Goal: Find specific page/section: Find specific page/section

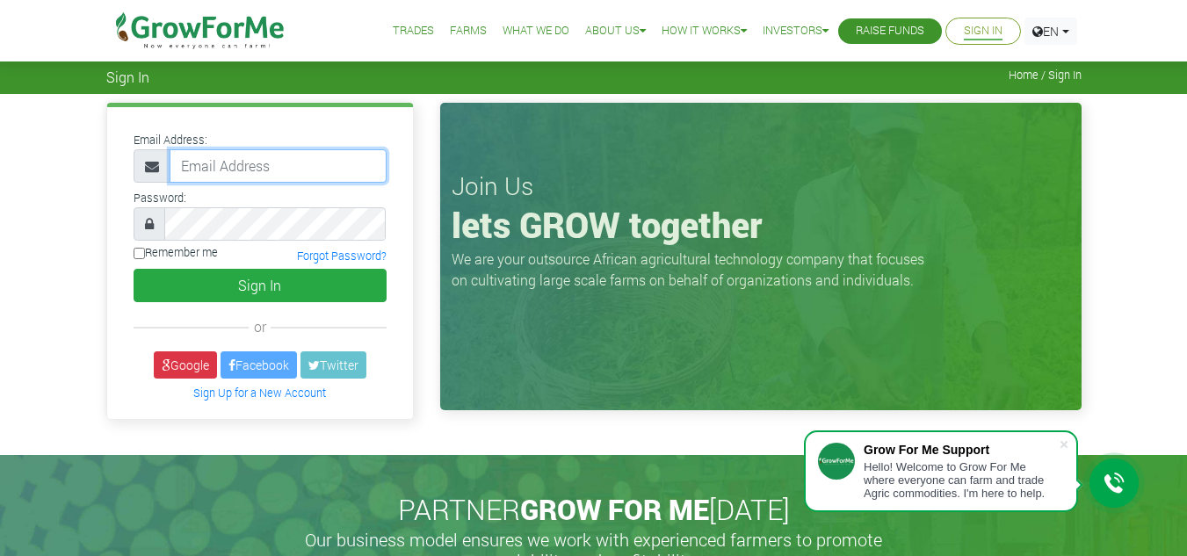
click at [315, 164] on input "email" at bounding box center [278, 165] width 217 height 33
type input "linda@growforme.com"
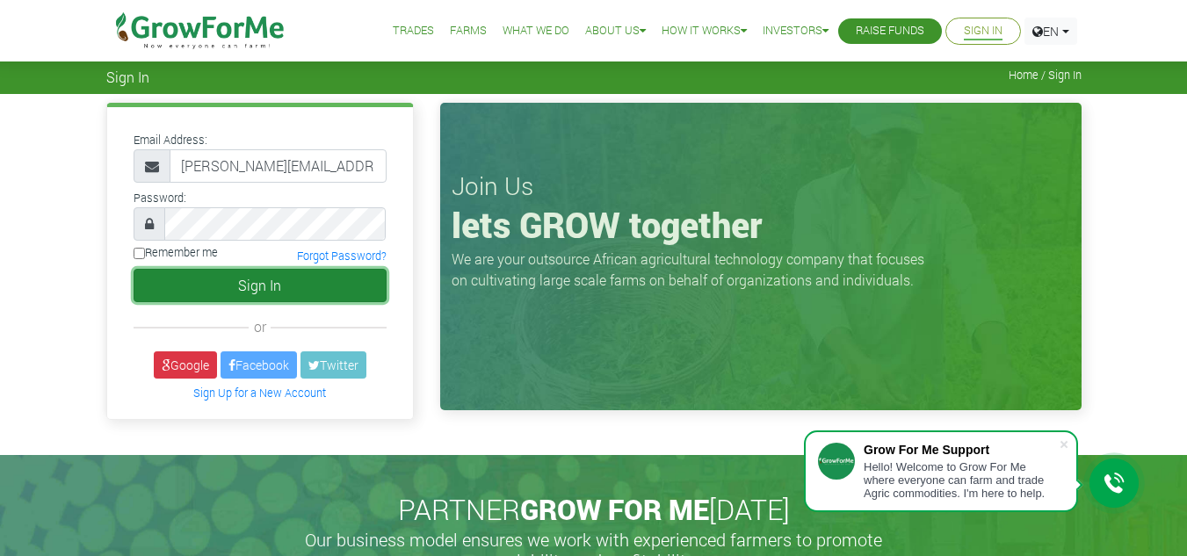
click at [262, 284] on button "Sign In" at bounding box center [260, 285] width 253 height 33
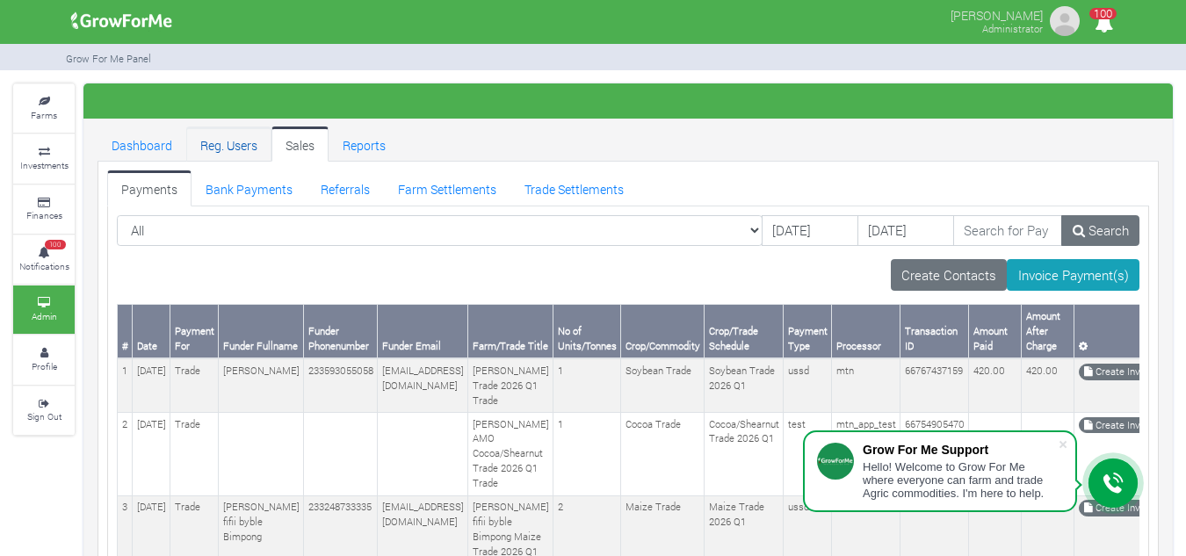
click at [215, 134] on link "Reg. Users" at bounding box center [228, 144] width 85 height 35
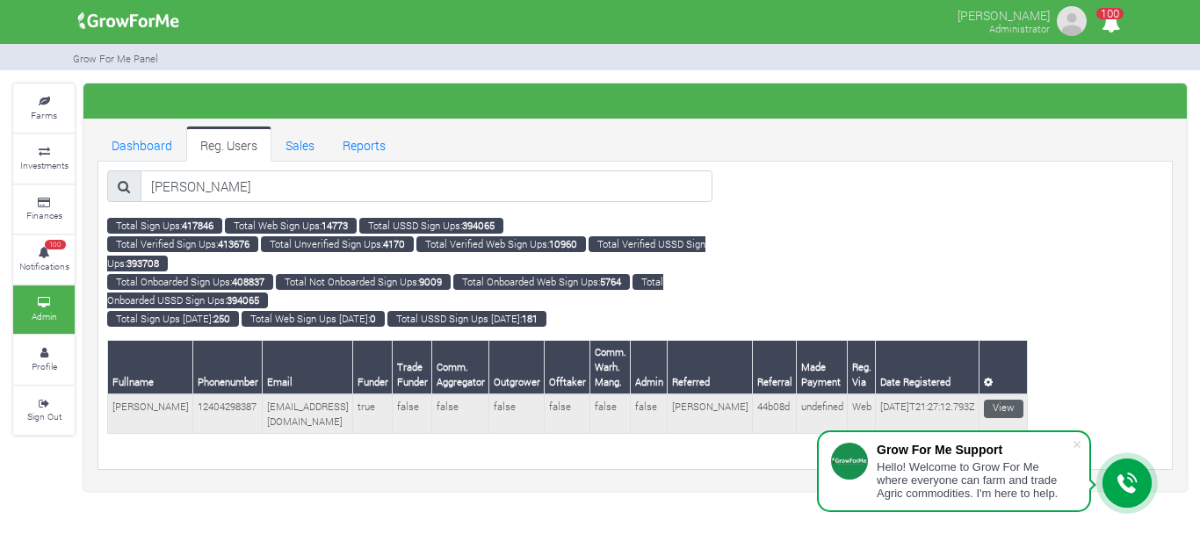
type input "[PERSON_NAME]"
click at [984, 409] on link "View" at bounding box center [1004, 409] width 40 height 18
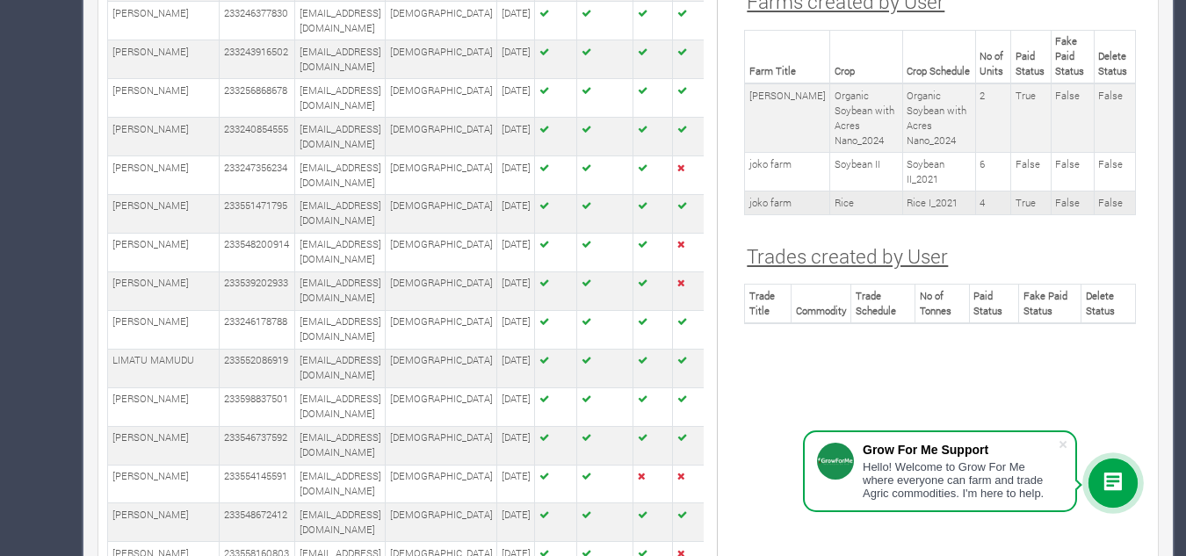
scroll to position [2228, 0]
